Goal: Navigation & Orientation: Go to known website

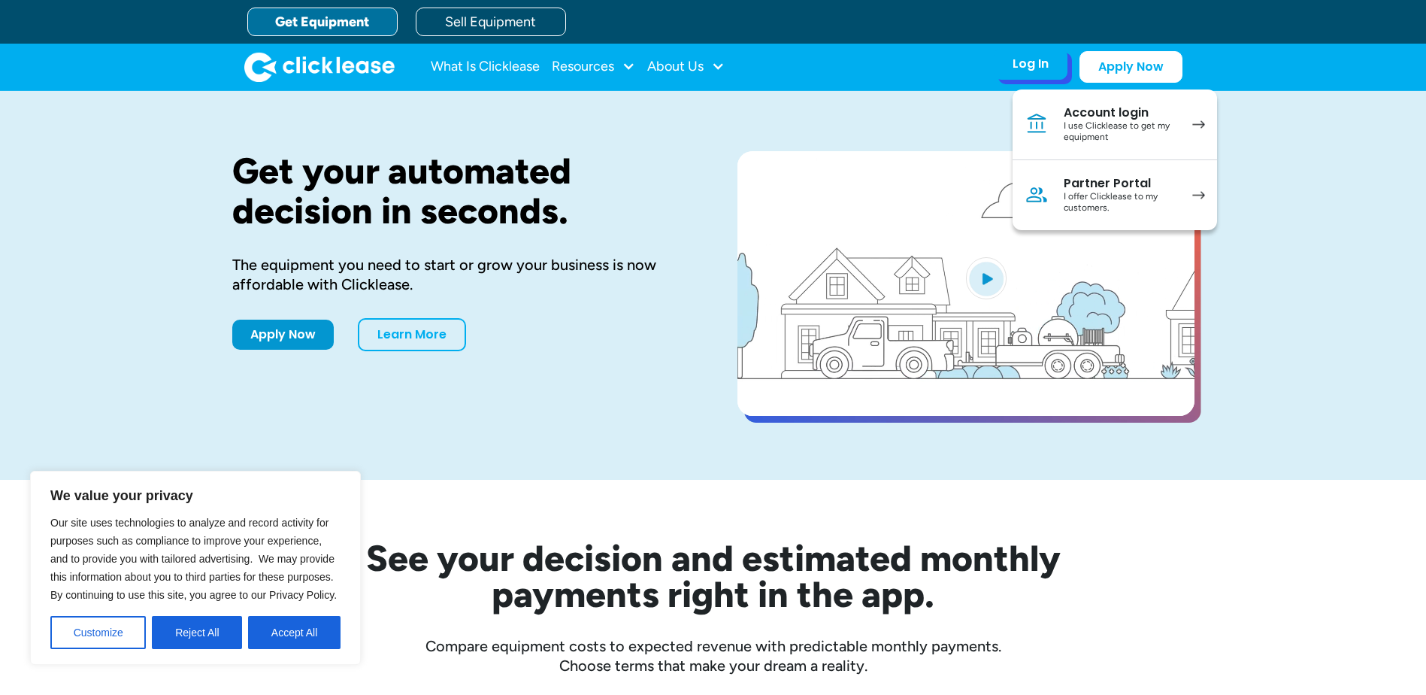
click at [1110, 117] on div "Account login" at bounding box center [1121, 112] width 114 height 15
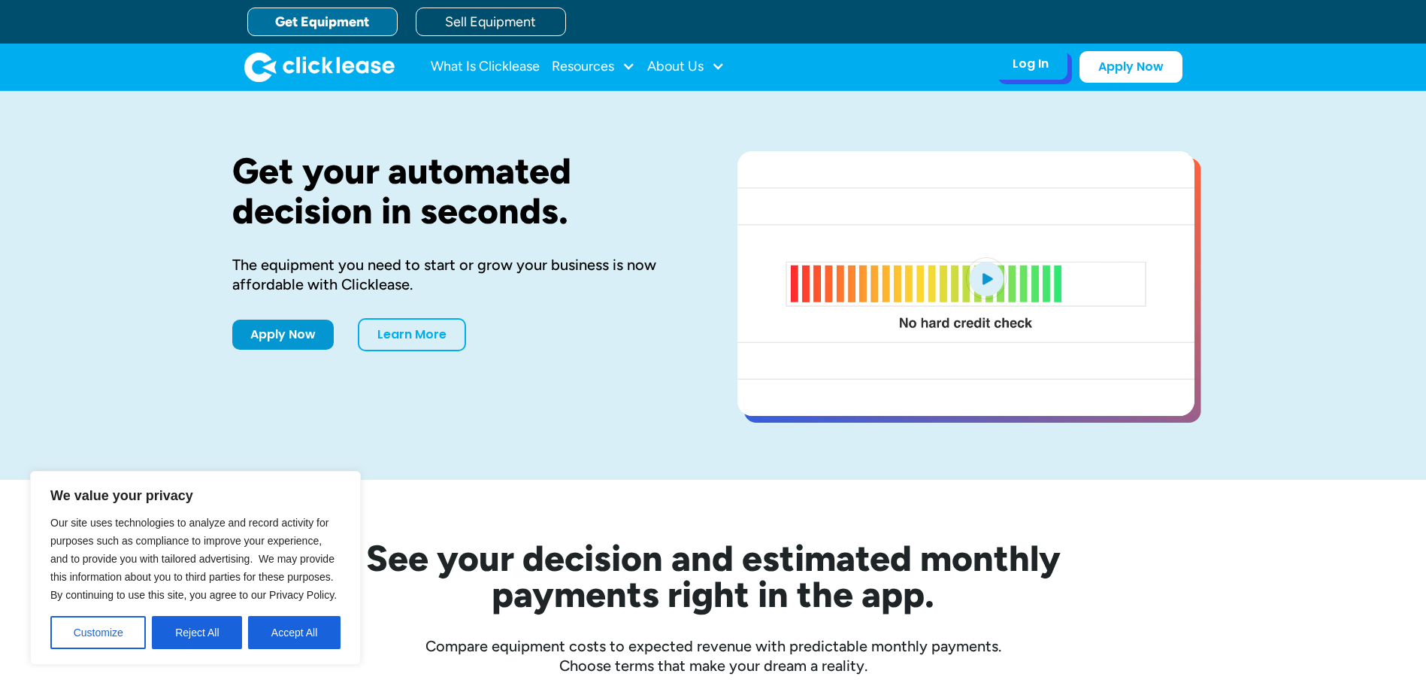
click at [1019, 53] on div "Log In Account login I use Clicklease to get my equipment Partner Portal I offe…" at bounding box center [1031, 64] width 74 height 32
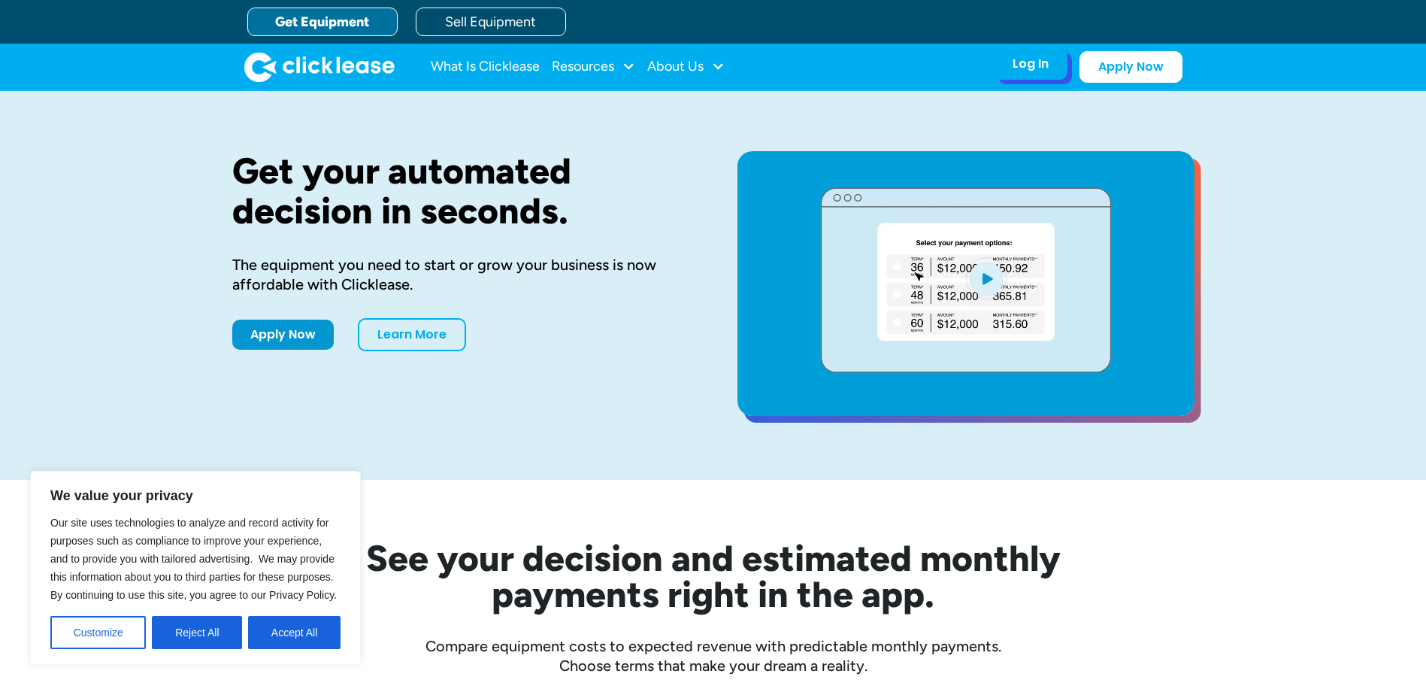
click at [1032, 63] on div "Log In" at bounding box center [1031, 63] width 36 height 15
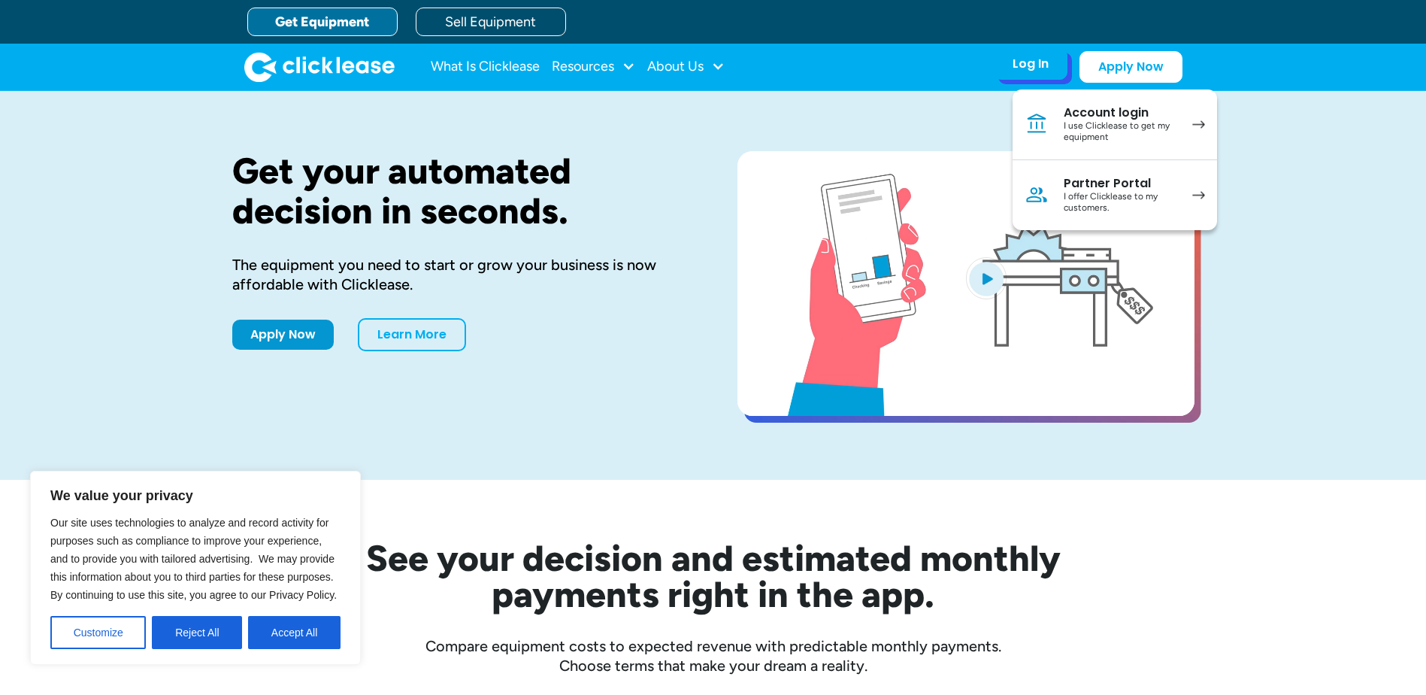
click at [1115, 125] on div "I use Clicklease to get my equipment" at bounding box center [1121, 131] width 114 height 23
